Goal: Task Accomplishment & Management: Manage account settings

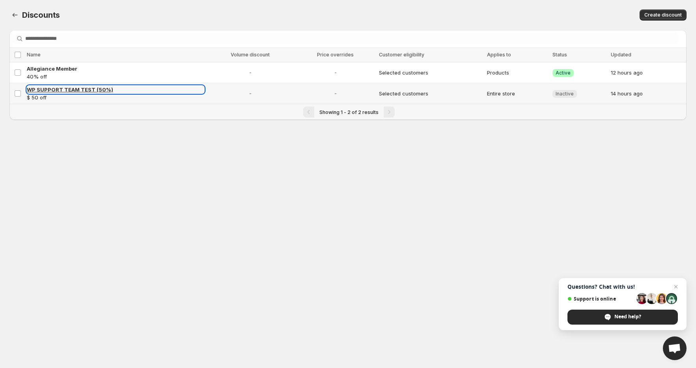
click at [66, 86] on span "WP SUPPORT TEAM TEST (50%)" at bounding box center [70, 89] width 86 height 6
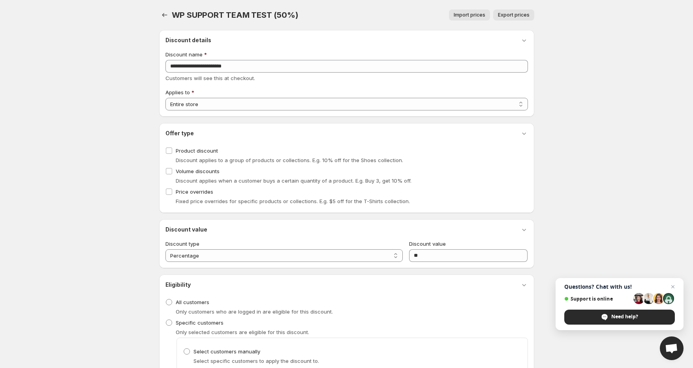
click at [646, 89] on body "Home Discounts B2B Registration Forms Net Terms Account Receivables Manual orde…" at bounding box center [346, 184] width 693 height 368
click at [163, 13] on icon "button" at bounding box center [165, 15] width 8 height 8
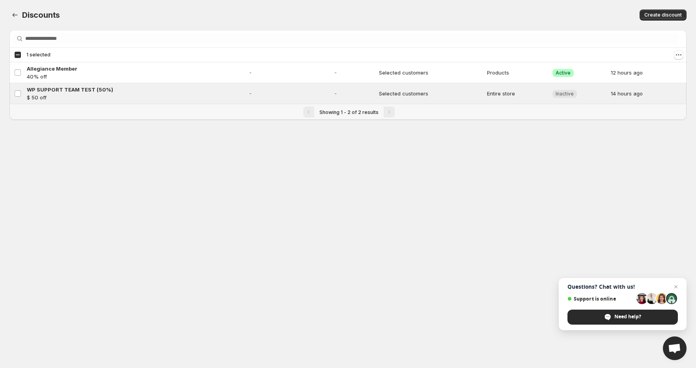
click at [536, 1] on div "Discounts. This page is ready Discounts Create discount" at bounding box center [348, 15] width 678 height 30
click at [510, 11] on div "Create discount" at bounding box center [520, 14] width 334 height 11
click at [679, 54] on icon "Actions" at bounding box center [679, 55] width 8 height 8
click at [638, 95] on span "Delete discounts" at bounding box center [655, 97] width 41 height 6
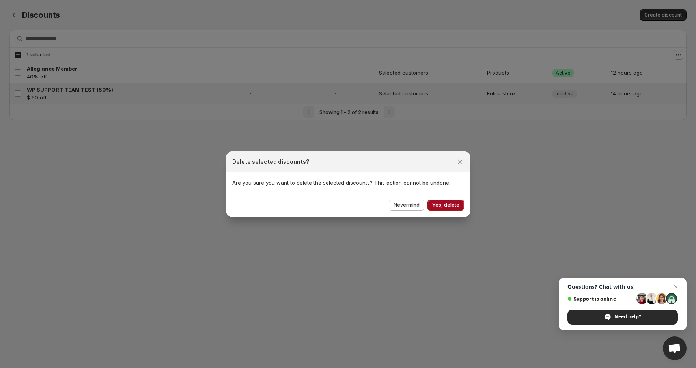
click at [443, 206] on span "Yes, delete" at bounding box center [445, 205] width 27 height 6
